Goal: Check status: Check status

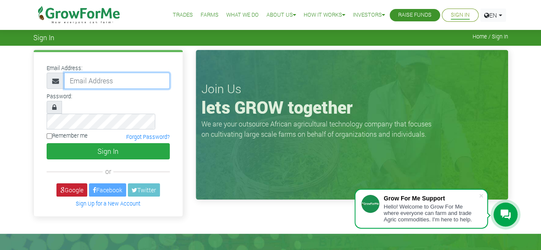
type input "50000"
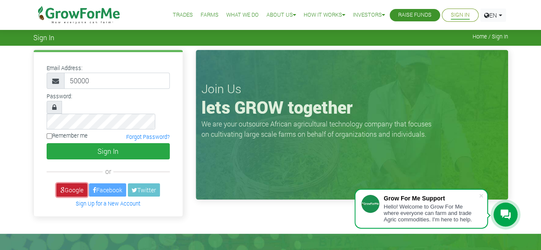
click at [74, 184] on link "Google" at bounding box center [71, 190] width 31 height 13
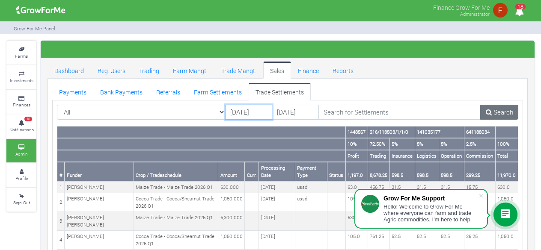
click at [249, 115] on input "[DATE]" at bounding box center [248, 112] width 47 height 15
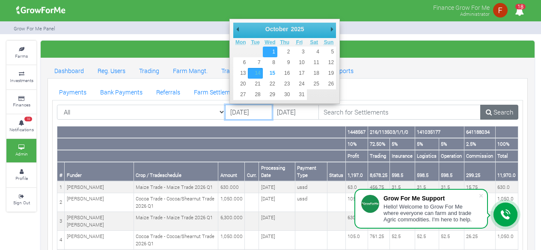
type input "[DATE]"
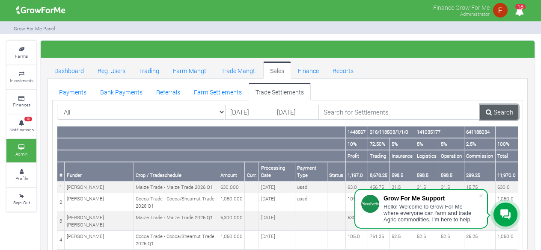
click at [501, 113] on link "Search" at bounding box center [499, 112] width 38 height 15
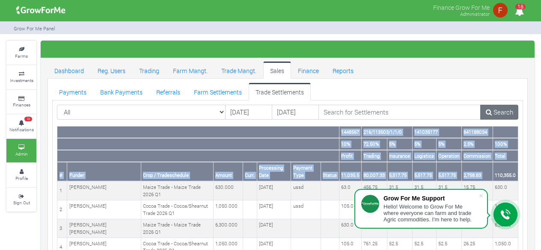
drag, startPoint x: 495, startPoint y: 175, endPoint x: 519, endPoint y: 175, distance: 24.4
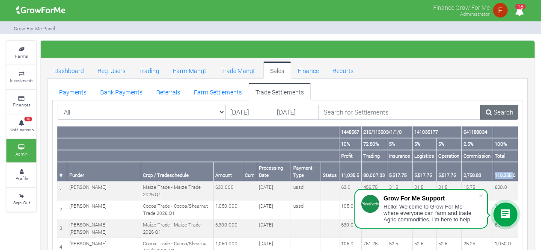
drag, startPoint x: 496, startPoint y: 175, endPoint x: 514, endPoint y: 175, distance: 18.0
click at [514, 175] on th "110,355.0" at bounding box center [505, 171] width 25 height 19
copy th "110,355."
